Goal: Information Seeking & Learning: Check status

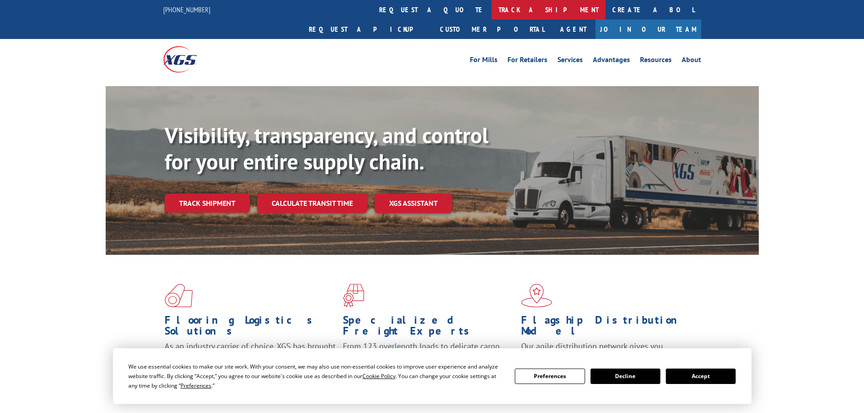
click at [492, 9] on link "track a shipment" at bounding box center [549, 10] width 114 height 20
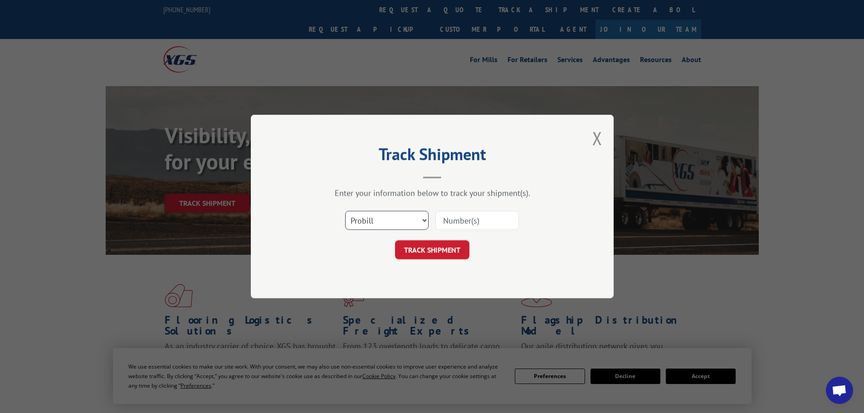
click at [366, 221] on select "Select category... Probill BOL PO" at bounding box center [386, 220] width 83 height 19
select select "po"
click at [345, 211] on select "Select category... Probill BOL PO" at bounding box center [386, 220] width 83 height 19
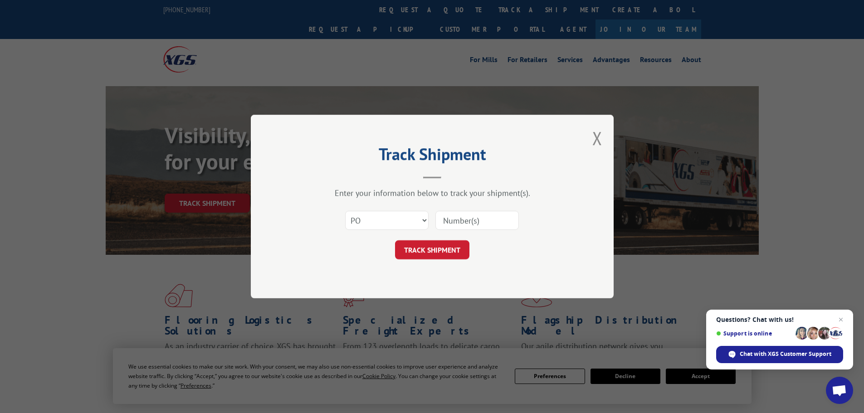
click at [476, 220] on input at bounding box center [476, 220] width 83 height 19
paste input "15500410"
type input "15500410"
click at [424, 250] on button "TRACK SHIPMENT" at bounding box center [432, 249] width 74 height 19
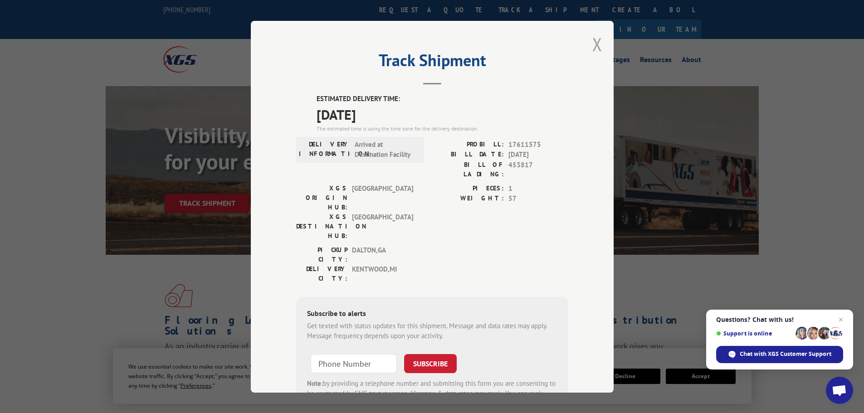
click at [598, 48] on button "Close modal" at bounding box center [597, 44] width 10 height 24
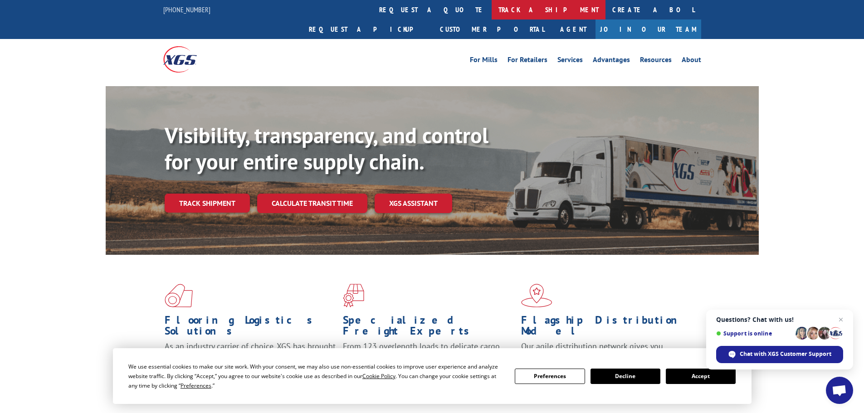
click at [492, 4] on link "track a shipment" at bounding box center [549, 10] width 114 height 20
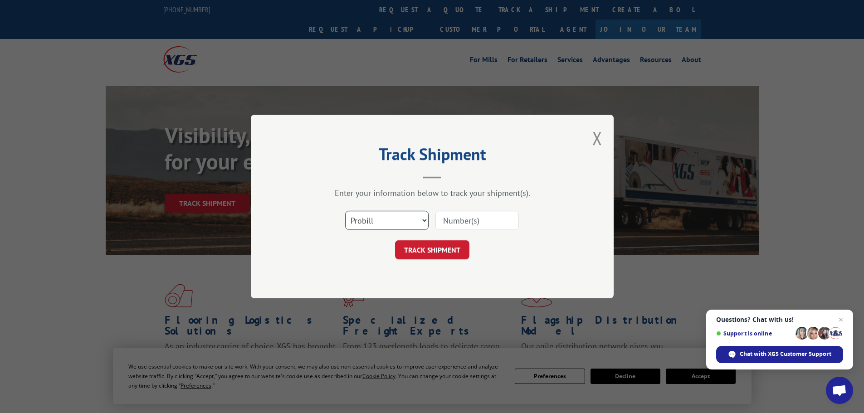
click at [384, 223] on select "Select category... Probill BOL PO" at bounding box center [386, 220] width 83 height 19
select select "po"
click at [345, 211] on select "Select category... Probill BOL PO" at bounding box center [386, 220] width 83 height 19
click at [467, 224] on input at bounding box center [476, 220] width 83 height 19
paste input "15500409"
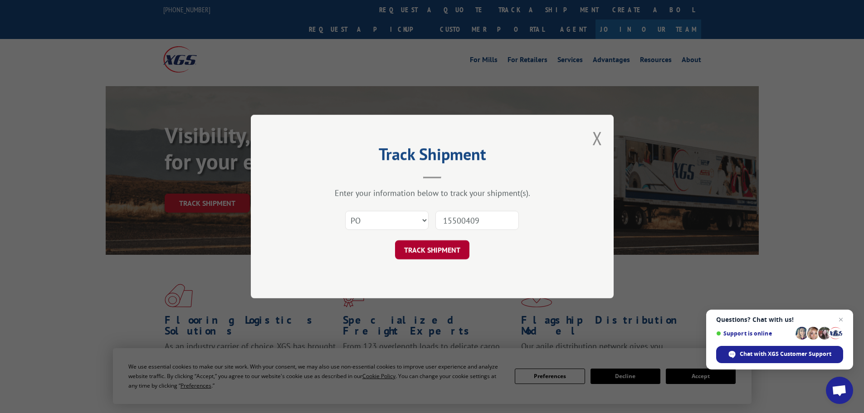
type input "15500409"
click at [440, 252] on button "TRACK SHIPMENT" at bounding box center [432, 249] width 74 height 19
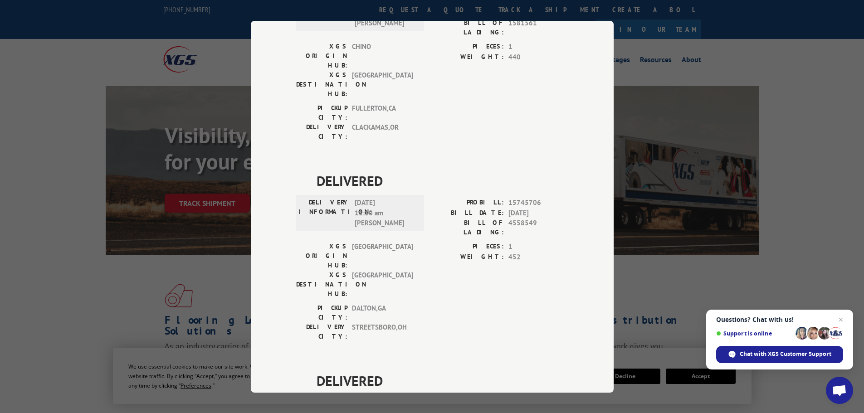
scroll to position [136, 0]
